Goal: Download file/media

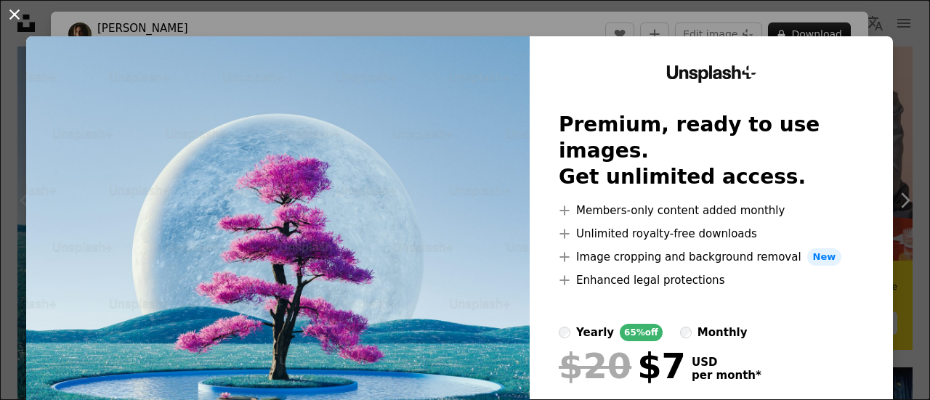
click at [16, 15] on button "An X shape" at bounding box center [14, 14] width 17 height 17
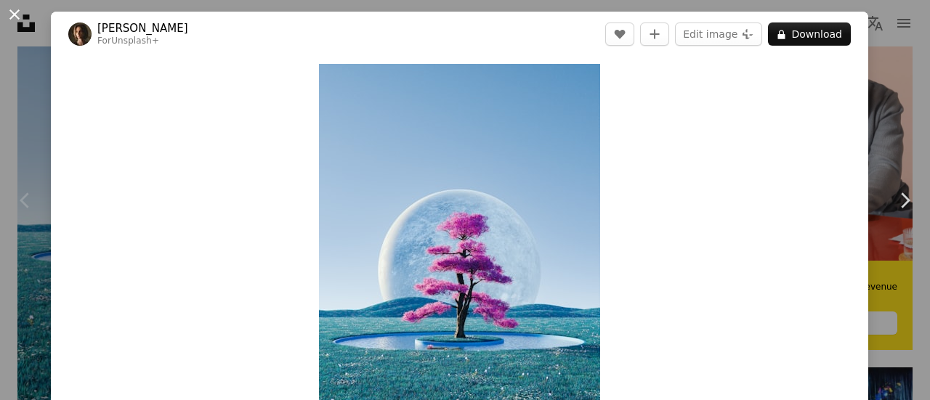
click at [10, 20] on button "An X shape" at bounding box center [14, 14] width 17 height 17
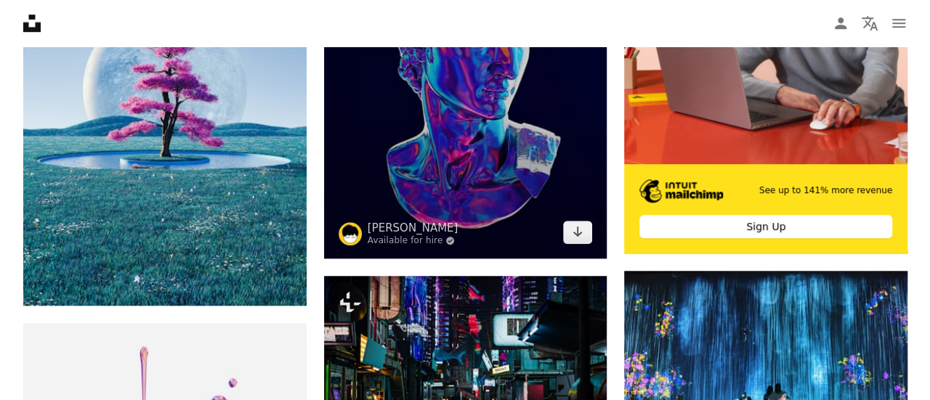
scroll to position [520, 0]
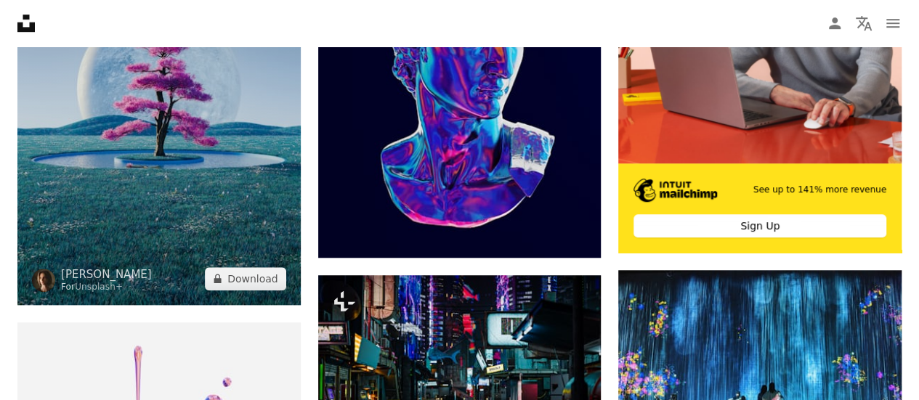
click at [180, 134] on img at bounding box center [158, 92] width 283 height 424
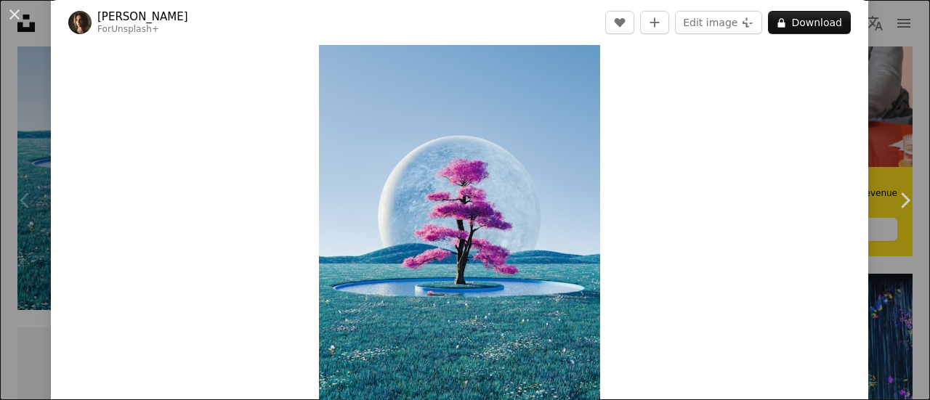
scroll to position [58, 0]
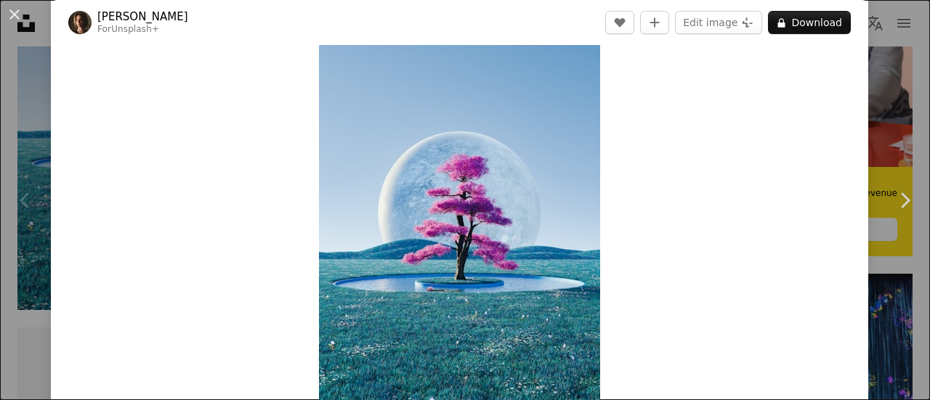
click at [399, 179] on img "Zoom in on this image" at bounding box center [459, 217] width 281 height 422
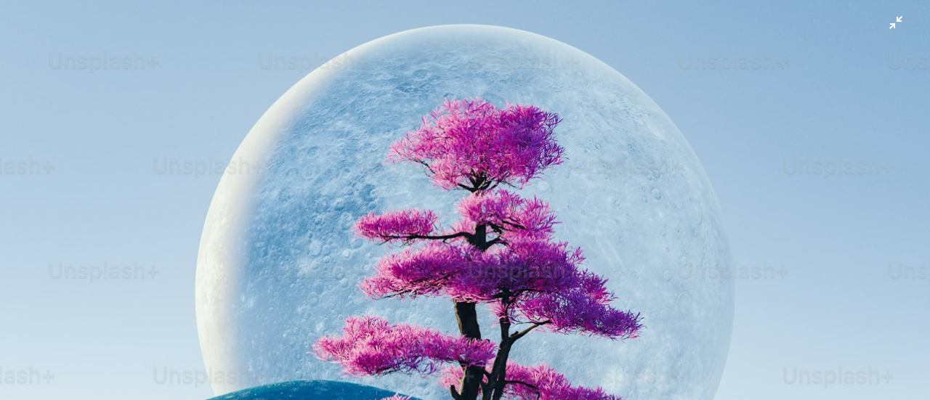
scroll to position [390, 0]
click at [471, 118] on img "Zoom out on this image" at bounding box center [464, 307] width 931 height 1396
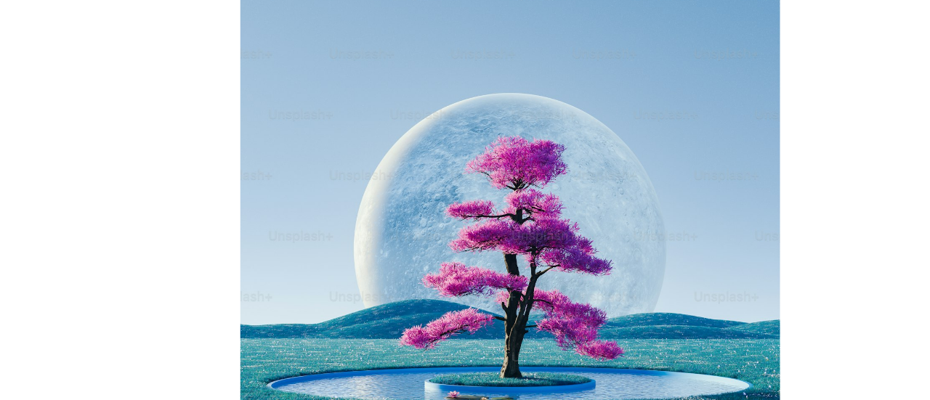
scroll to position [520, 0]
